Goal: Browse casually: Explore the website without a specific task or goal

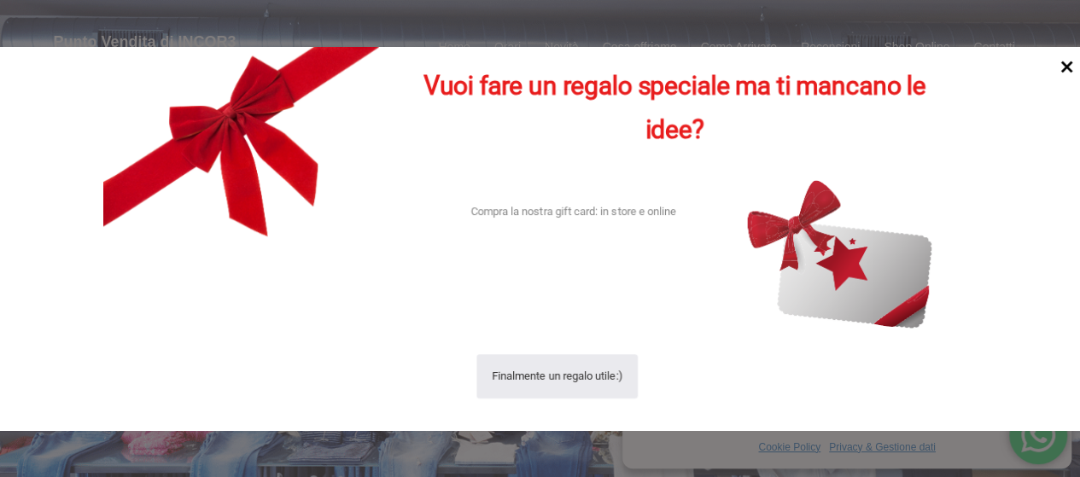
click at [1067, 63] on icon at bounding box center [1067, 66] width 23 height 23
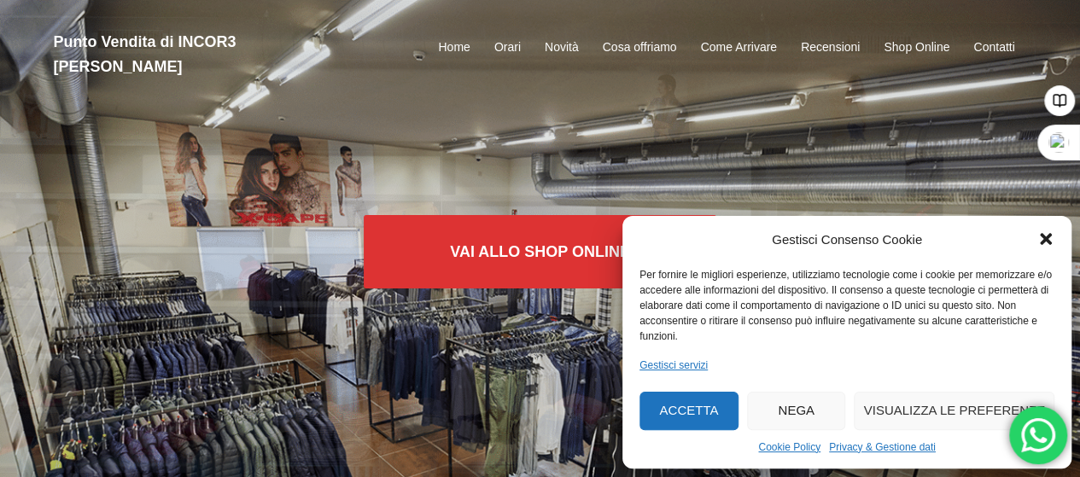
click at [704, 408] on button "Accetta" at bounding box center [689, 411] width 99 height 38
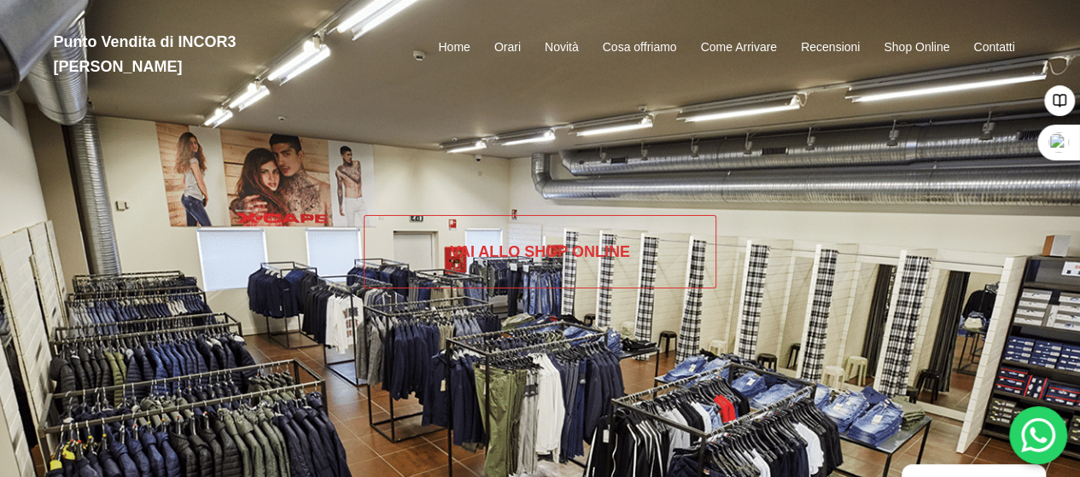
click at [593, 250] on link "Vai allo SHOP ONLINE" at bounding box center [540, 251] width 353 height 73
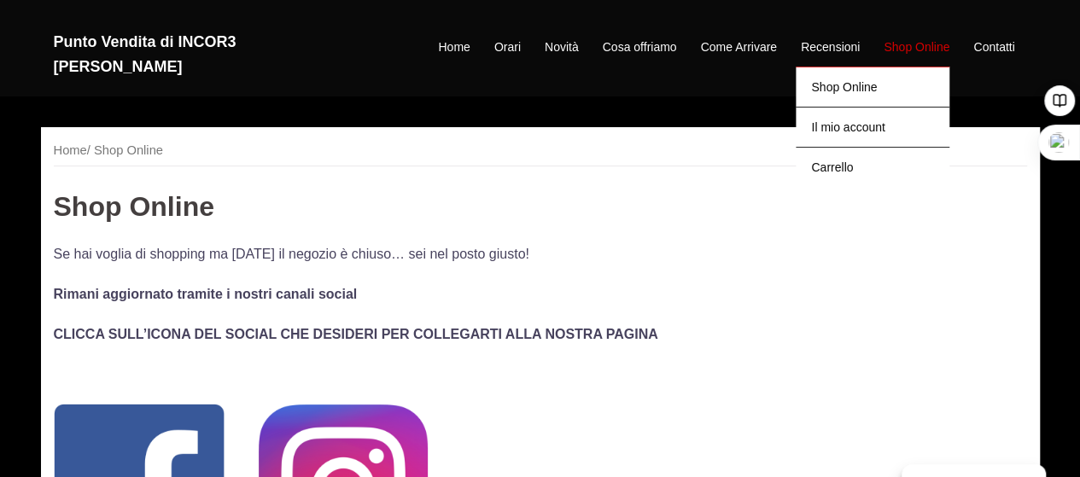
click at [895, 38] on link "Shop Online" at bounding box center [917, 48] width 66 height 20
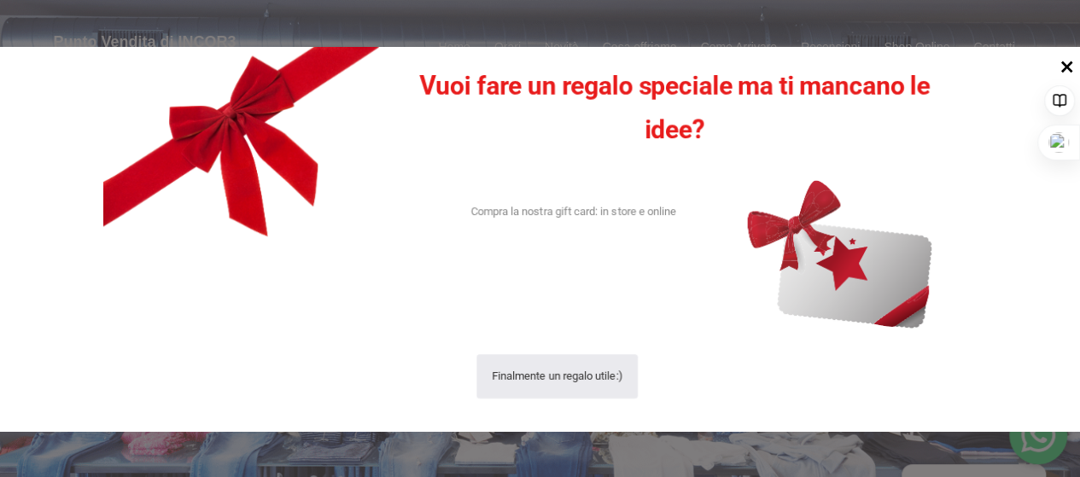
click at [1064, 70] on icon at bounding box center [1068, 67] width 12 height 12
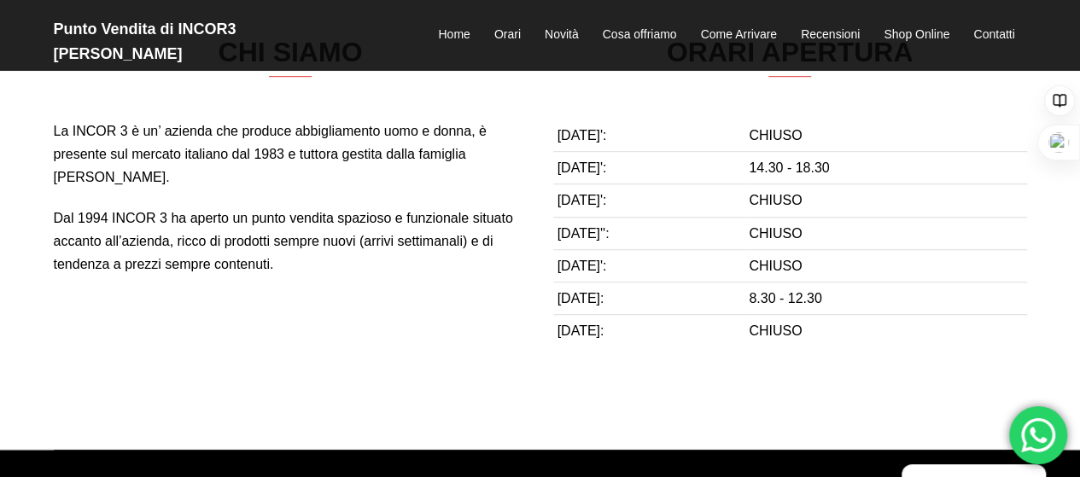
scroll to position [538, 0]
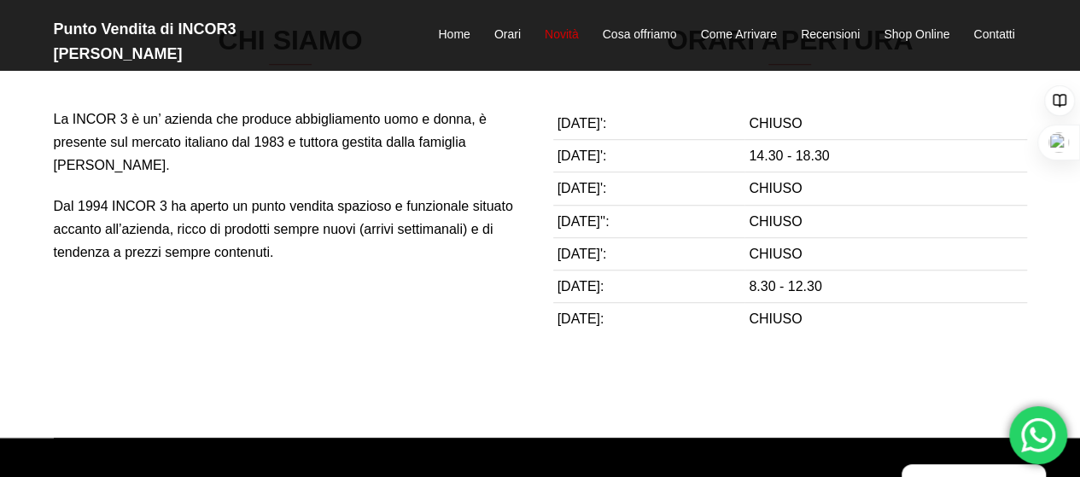
click at [564, 25] on link "Novità" at bounding box center [562, 35] width 34 height 20
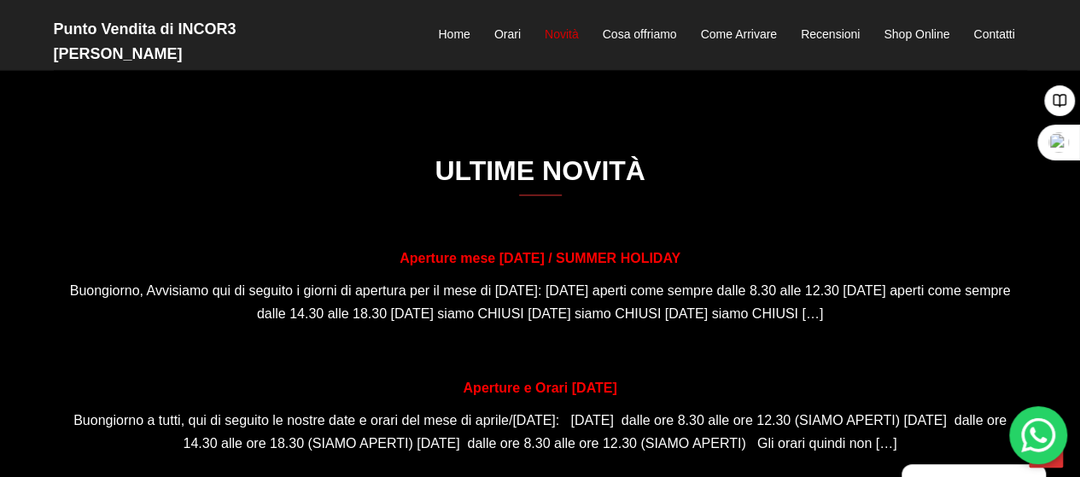
scroll to position [914, 0]
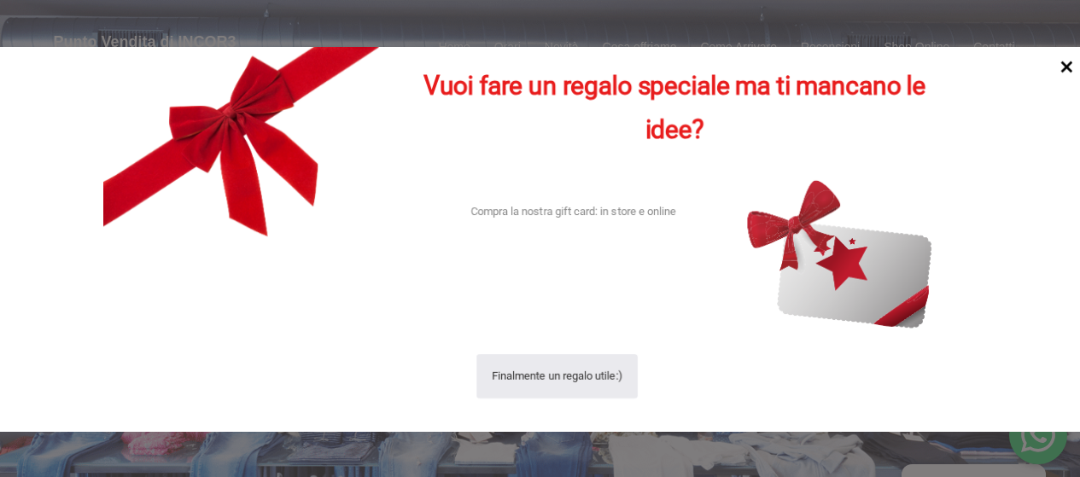
click at [1069, 70] on icon at bounding box center [1068, 67] width 12 height 12
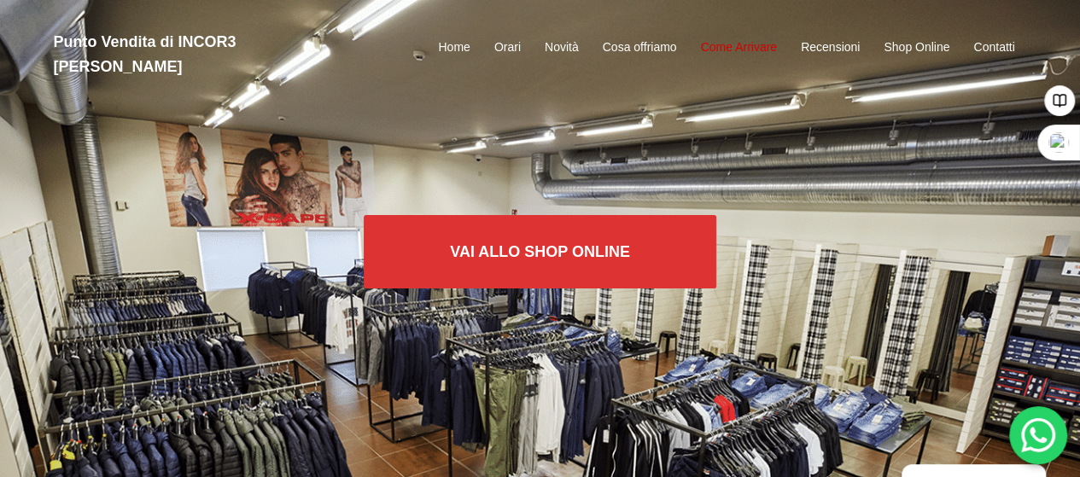
click at [755, 38] on link "Come Arrivare" at bounding box center [738, 48] width 76 height 20
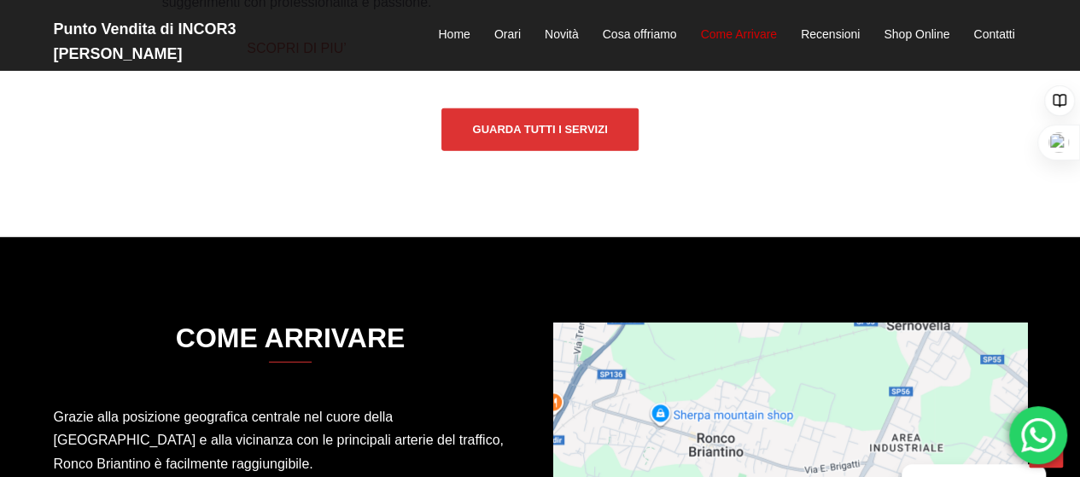
scroll to position [2309, 0]
